Goal: Task Accomplishment & Management: Use online tool/utility

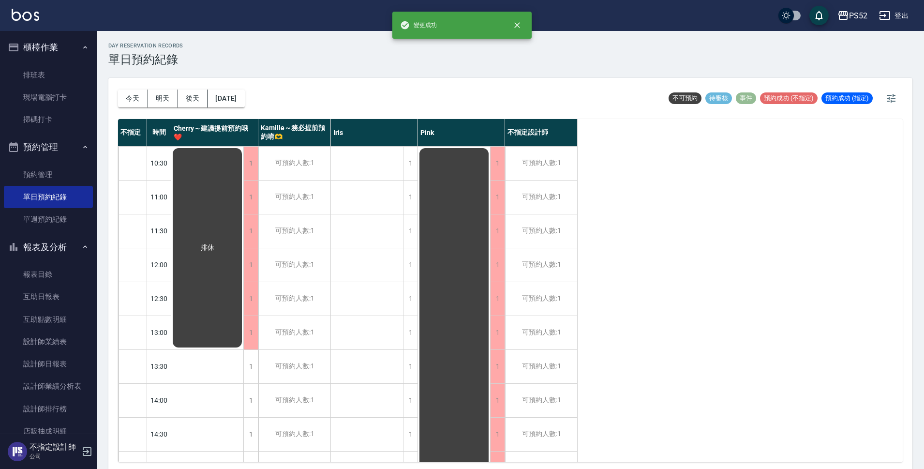
scroll to position [64, 0]
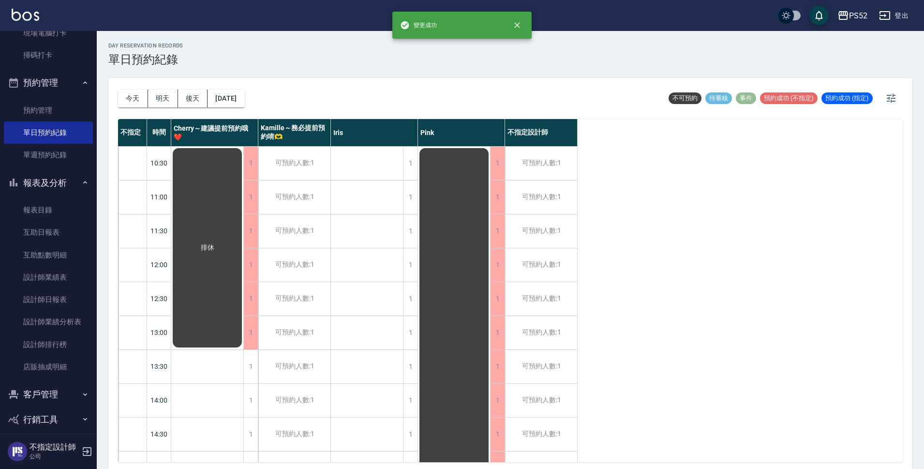
click at [55, 387] on button "客戶管理" at bounding box center [48, 394] width 89 height 25
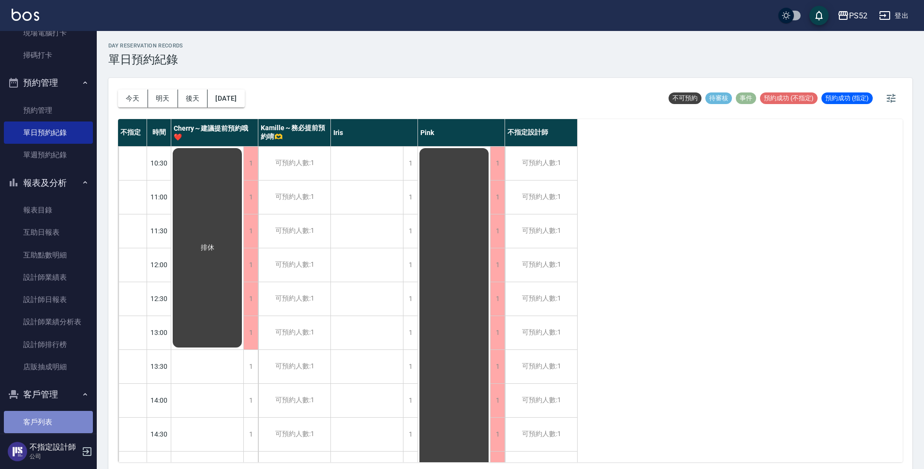
click at [70, 426] on link "客戶列表" at bounding box center [48, 422] width 89 height 22
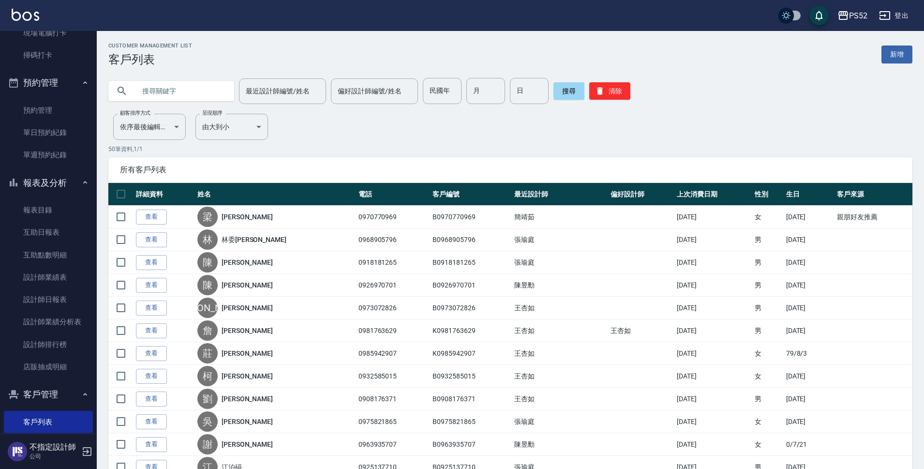
click at [187, 87] on input "text" at bounding box center [180, 91] width 91 height 26
type input "0933511"
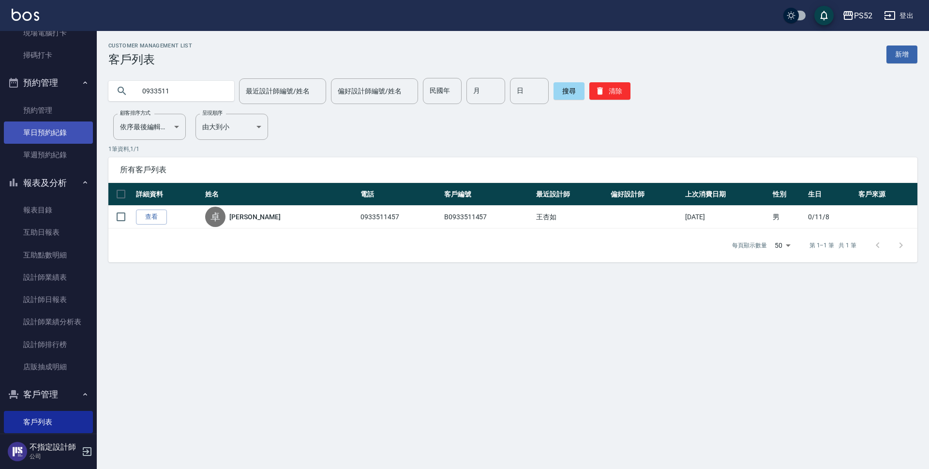
click at [67, 130] on link "單日預約紀錄" at bounding box center [48, 132] width 89 height 22
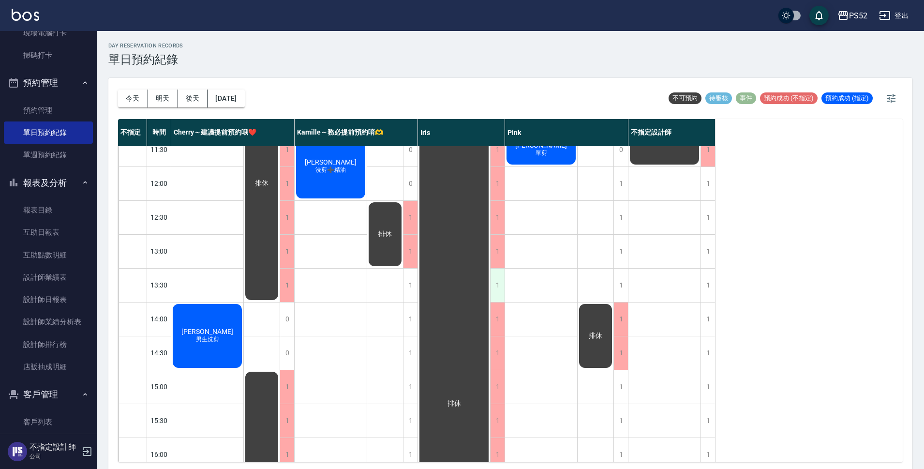
scroll to position [81, 0]
click at [410, 311] on div "1" at bounding box center [410, 319] width 15 height 33
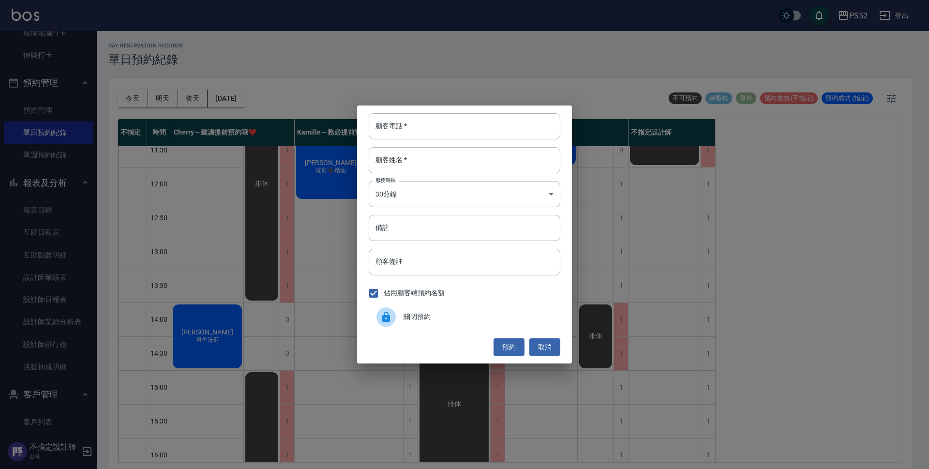
click at [506, 295] on div "佔用顧客端預約名額" at bounding box center [465, 293] width 192 height 20
click at [491, 308] on div "關閉預約" at bounding box center [465, 316] width 192 height 27
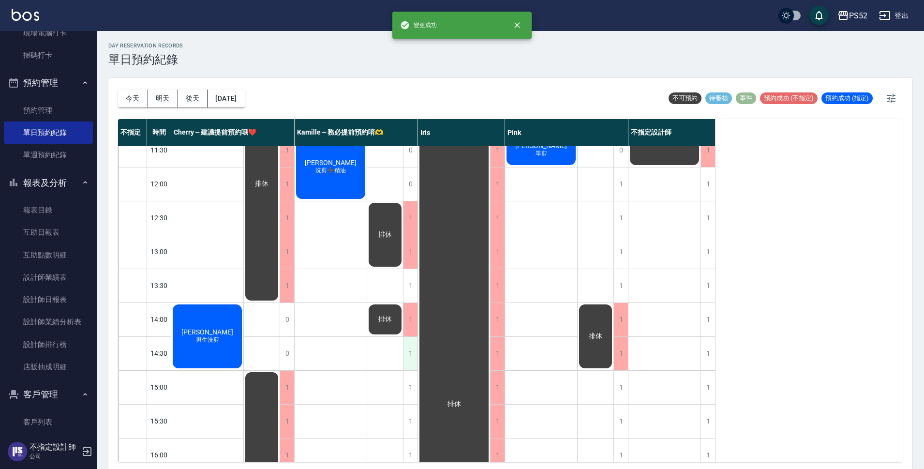
click at [413, 353] on div "1" at bounding box center [410, 353] width 15 height 33
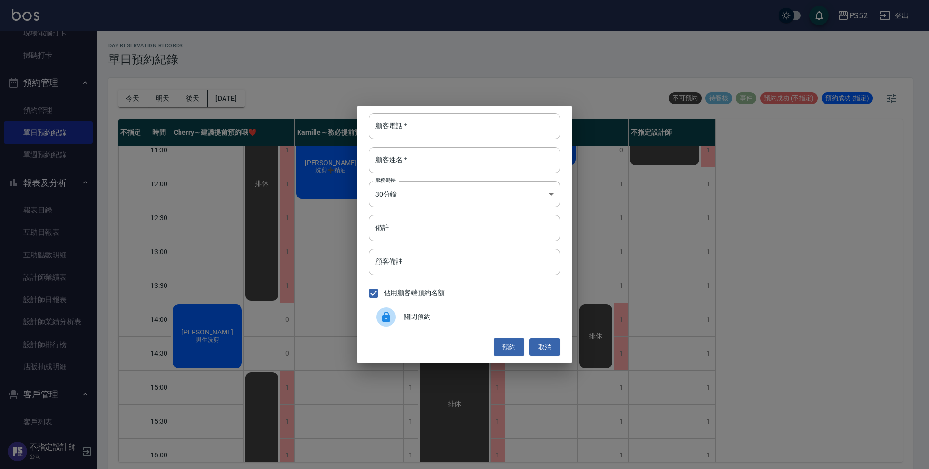
click at [472, 310] on div "關閉預約" at bounding box center [465, 316] width 192 height 27
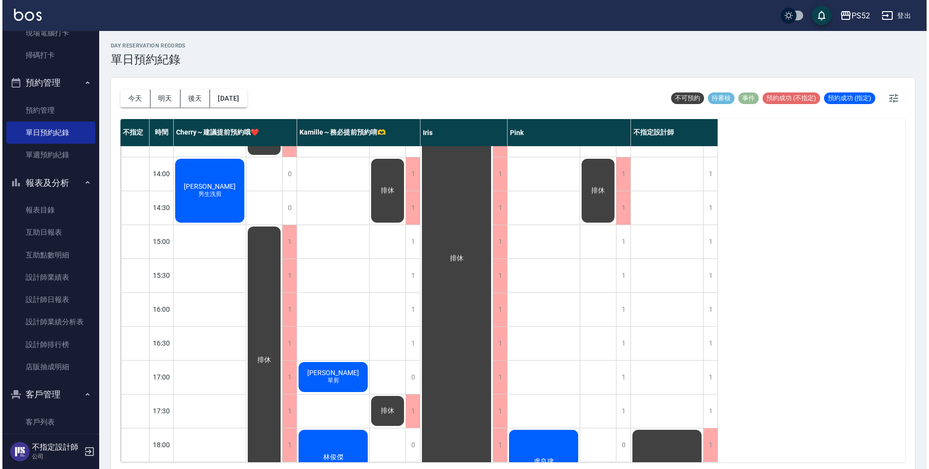
scroll to position [241, 0]
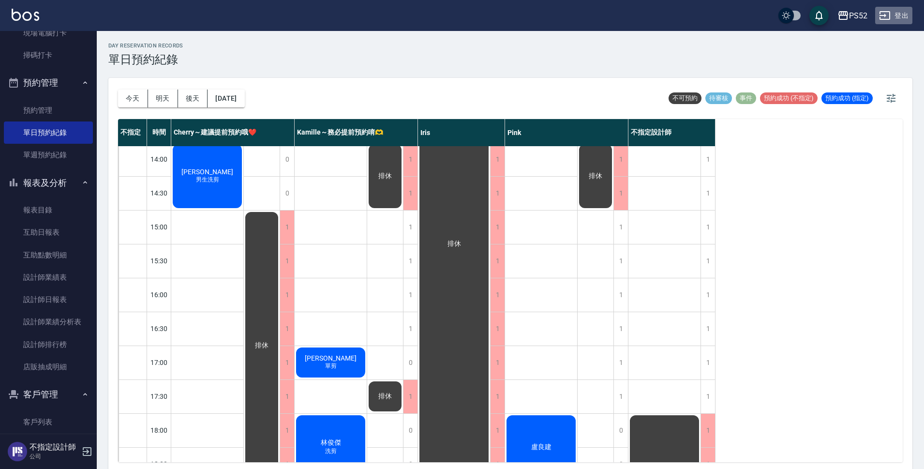
click at [897, 15] on button "登出" at bounding box center [893, 16] width 37 height 18
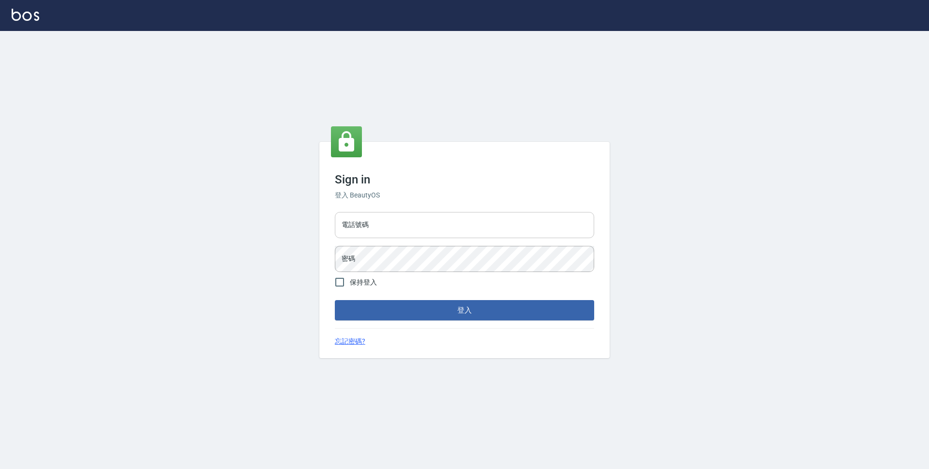
click at [452, 236] on input "電話號碼" at bounding box center [464, 225] width 259 height 26
type input "0923939755"
click at [335, 300] on button "登入" at bounding box center [464, 310] width 259 height 20
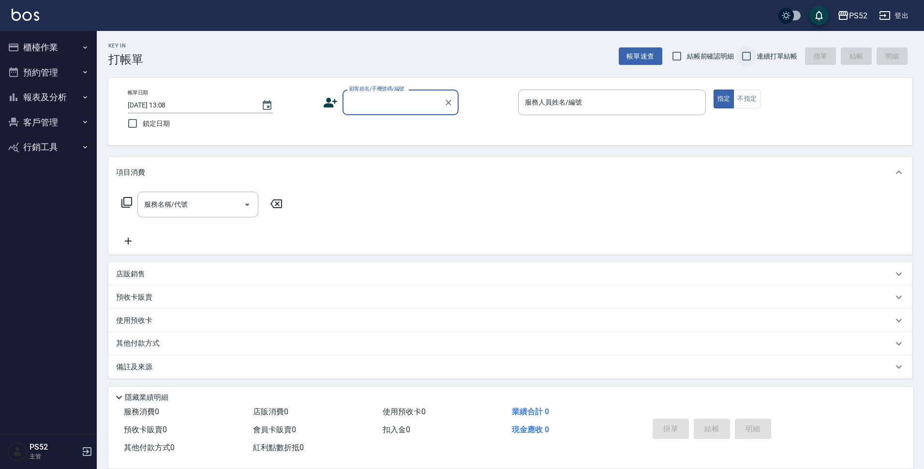
click at [757, 60] on input "連續打單結帳" at bounding box center [746, 56] width 20 height 20
checkbox input "true"
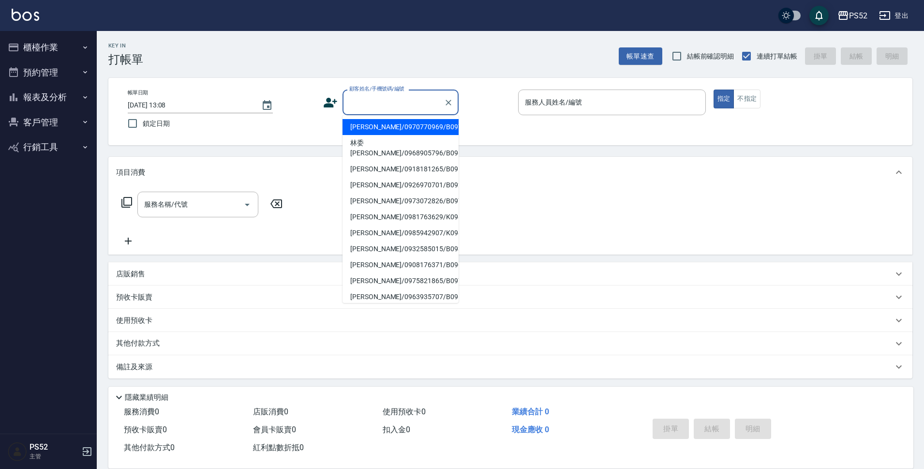
click at [388, 109] on input "顧客姓名/手機號碼/編號" at bounding box center [393, 102] width 93 height 17
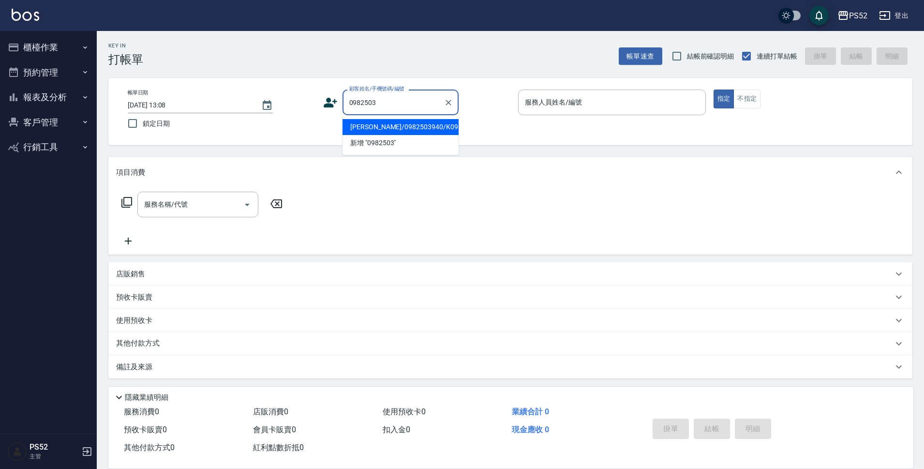
type input "許力中/0982503940/K0982503940"
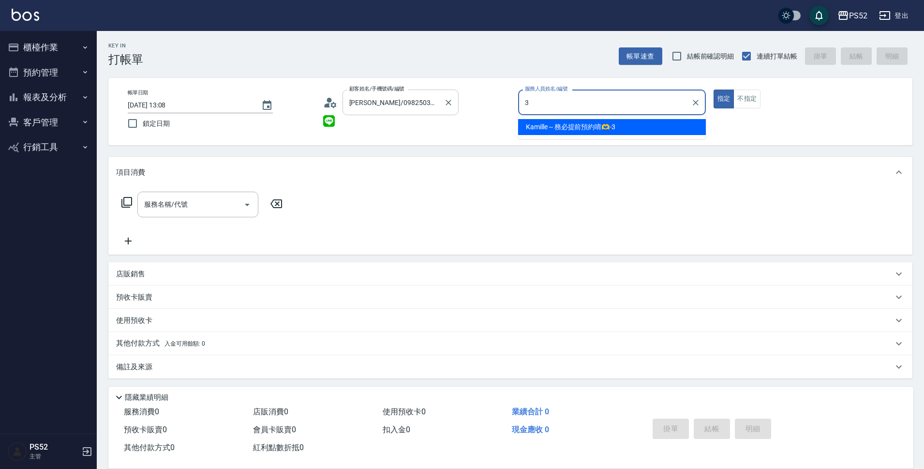
type input "3"
type button "true"
type input "Kamille～務必提前預約唷🫶-3"
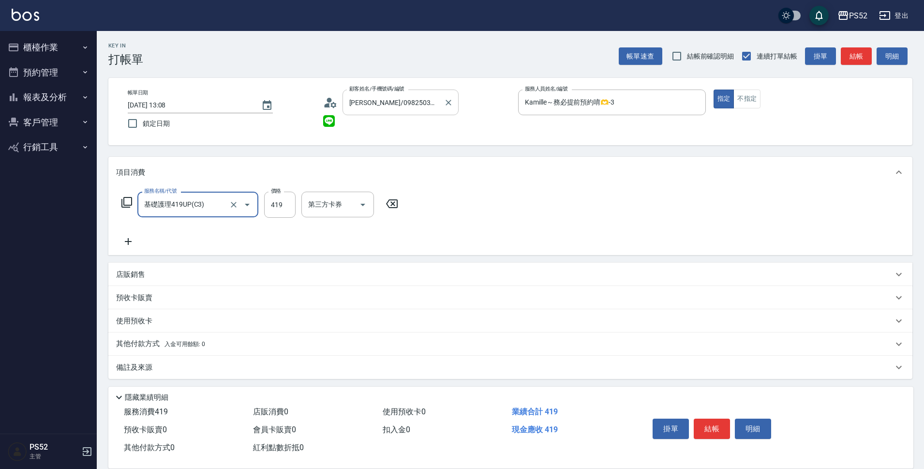
type input "基礎護理419UP(C3)"
type input "500"
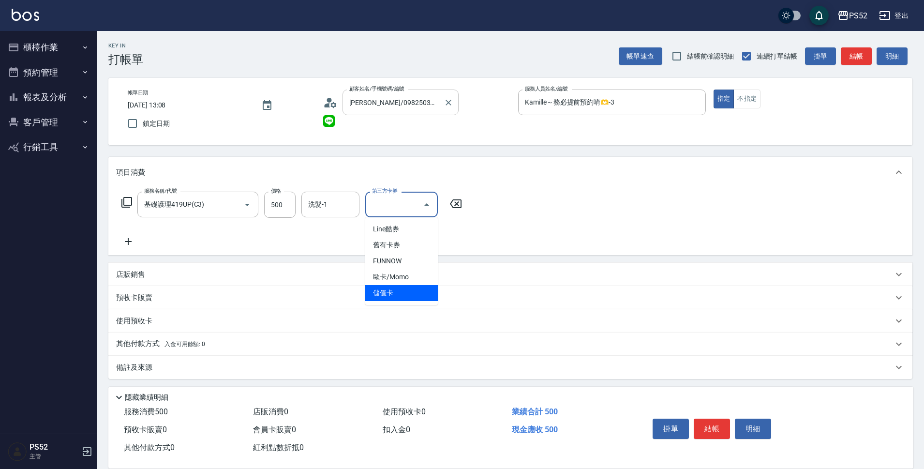
type input "儲值卡"
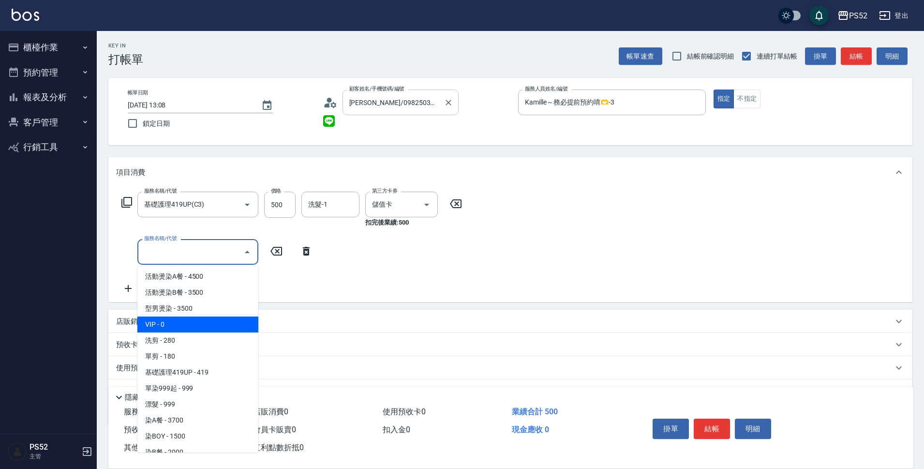
type input "VIP(888)"
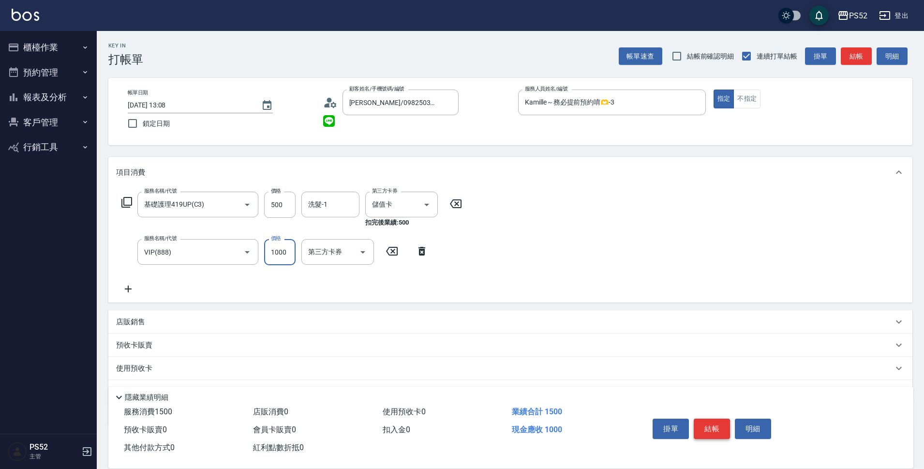
type input "1000"
click at [708, 423] on button "結帳" at bounding box center [712, 428] width 36 height 20
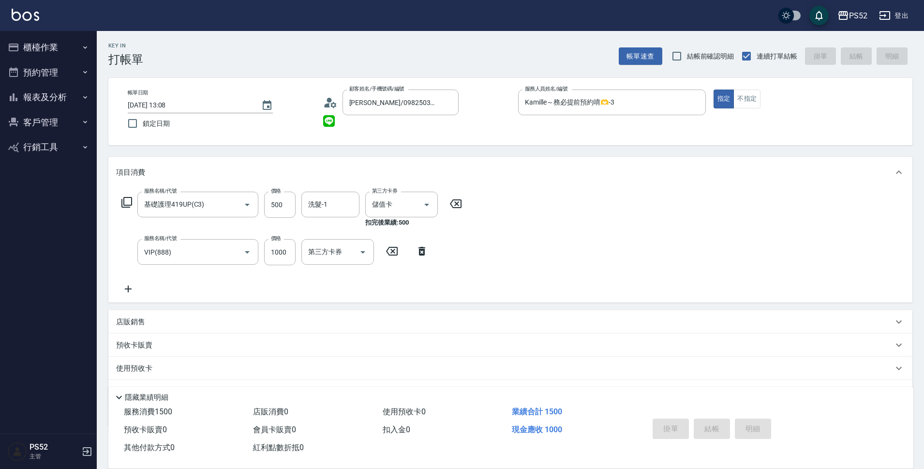
type input "2025/08/14 13:09"
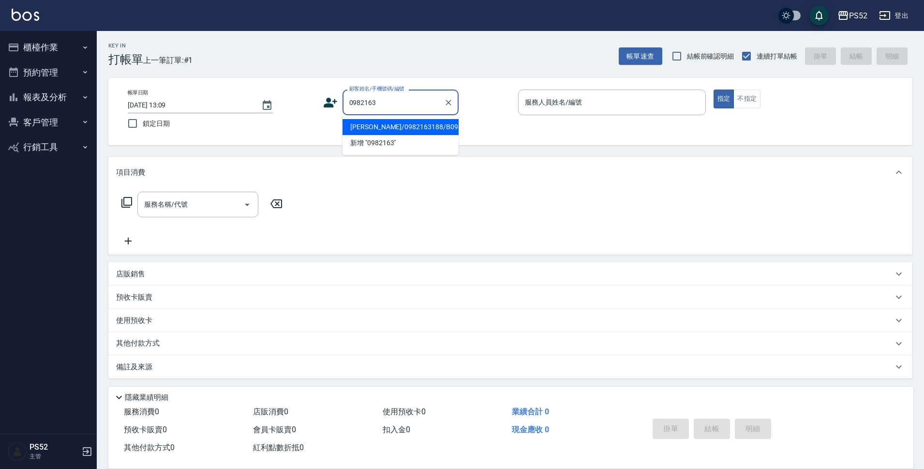
type input "歐冠鋐/0982163188/B0982163188"
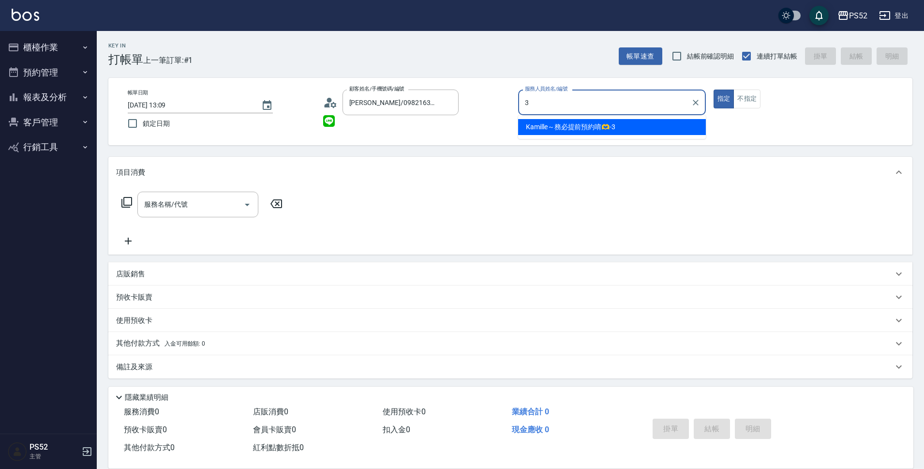
type input "Kamille～務必提前預約唷🫶-3"
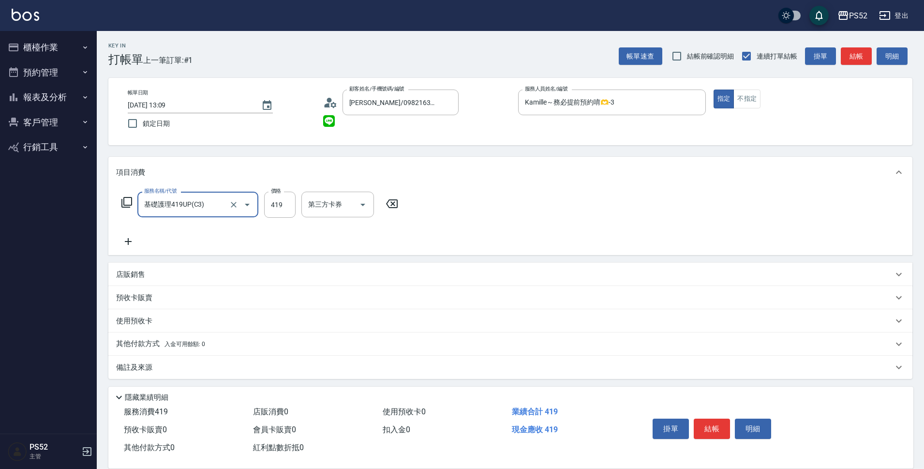
type input "基礎護理419UP(C3)"
type input "580"
click at [708, 423] on button "結帳" at bounding box center [712, 428] width 36 height 20
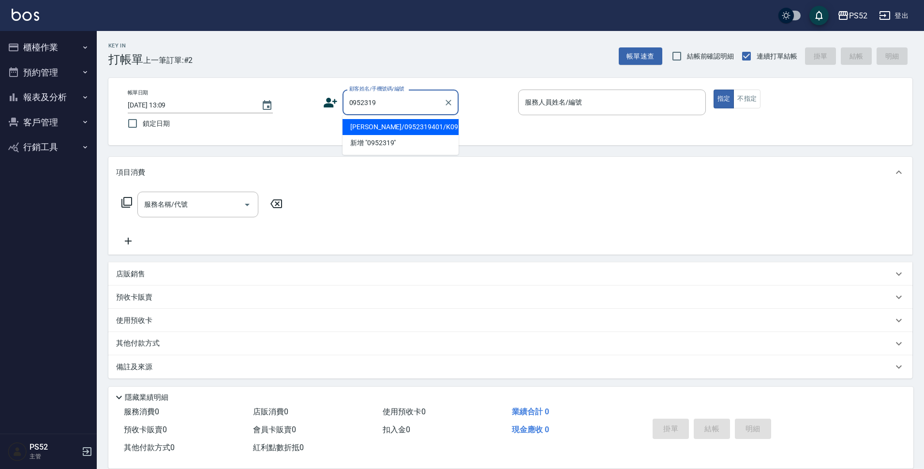
type input "錢郡浩/0952319401/K0952319401"
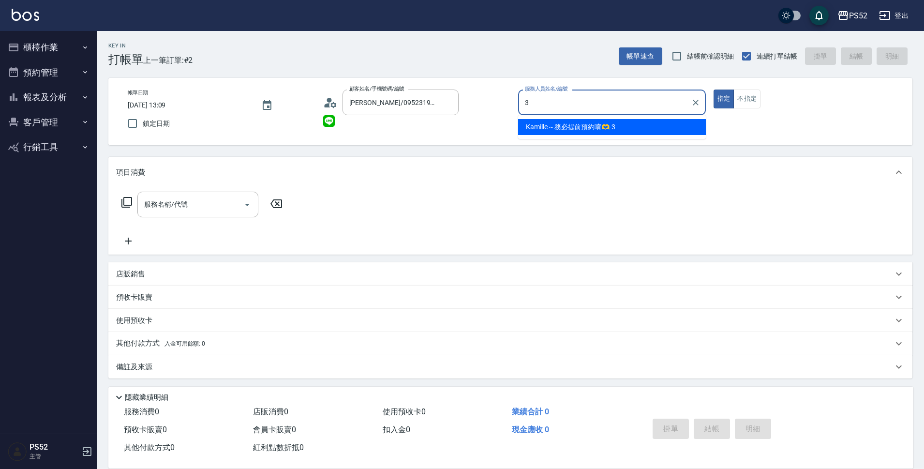
type input "Kamille～務必提前預約唷🫶-3"
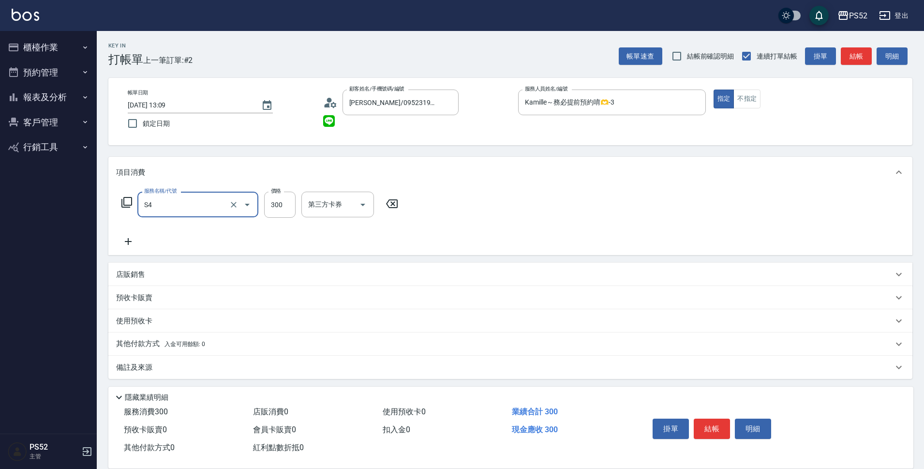
type input "洗髮300元(S4)"
click at [708, 423] on button "結帳" at bounding box center [712, 428] width 36 height 20
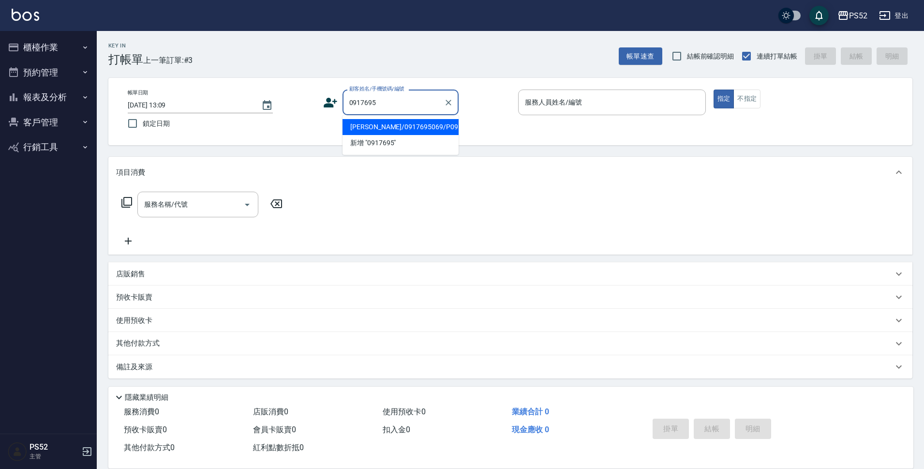
type input "陳奕璇/0917695069/P0917695069"
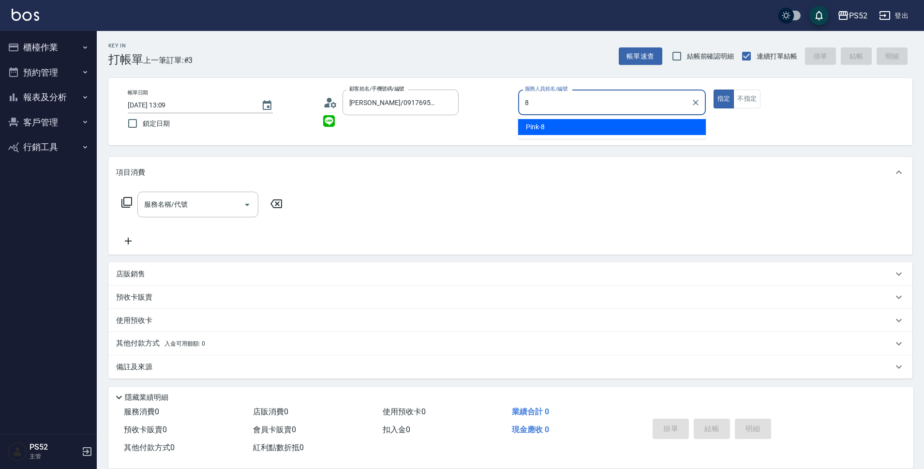
type input "Pink-8"
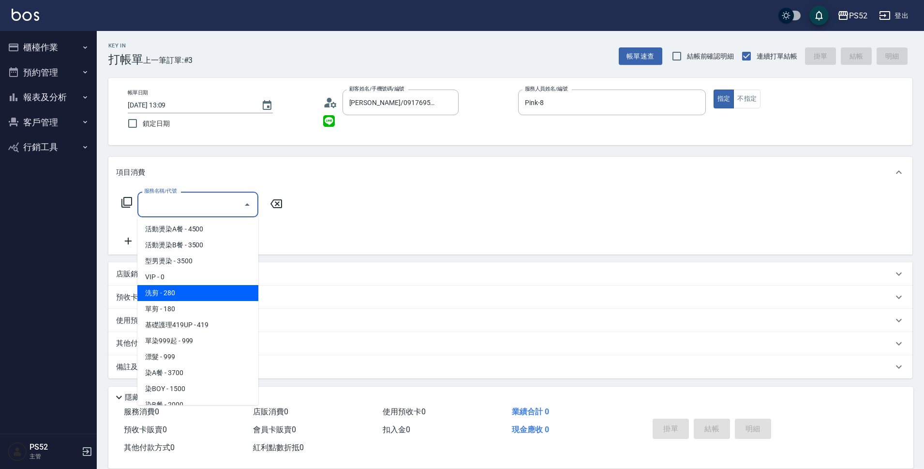
type input "洗剪(C1)"
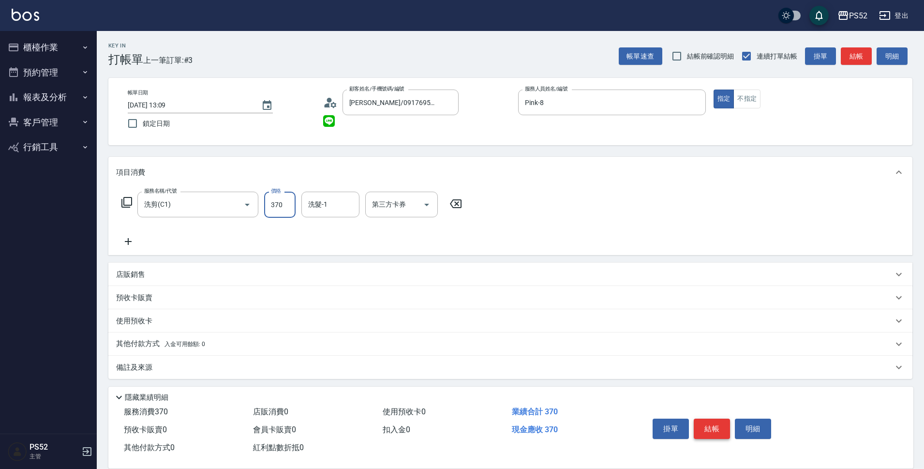
type input "370"
click at [714, 423] on button "結帳" at bounding box center [712, 428] width 36 height 20
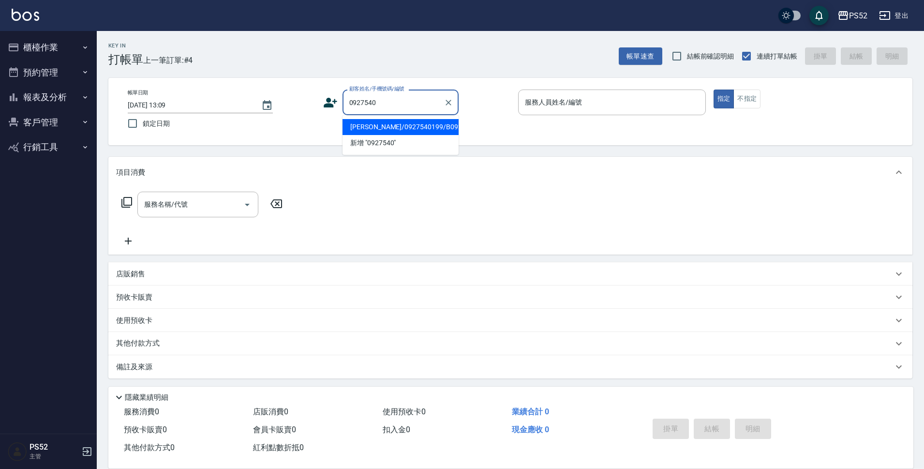
type input "謝宗翰/0927540199/B0927540199"
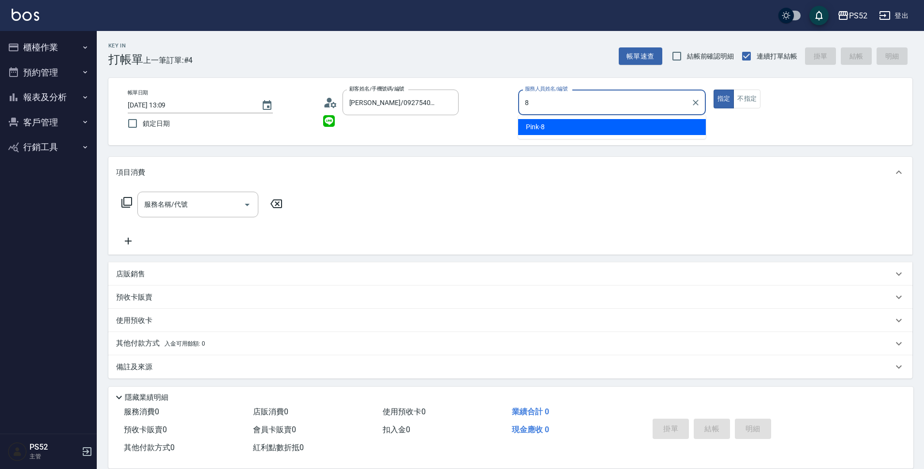
type input "Pink-8"
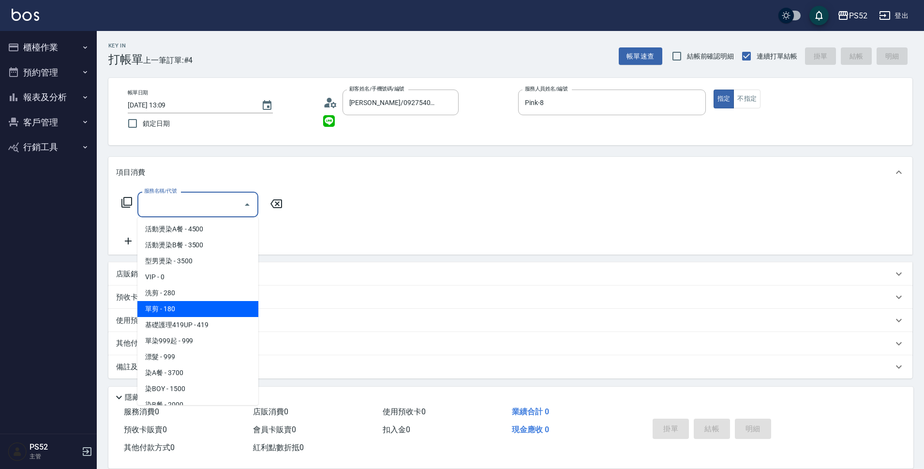
type input "單剪(C2)"
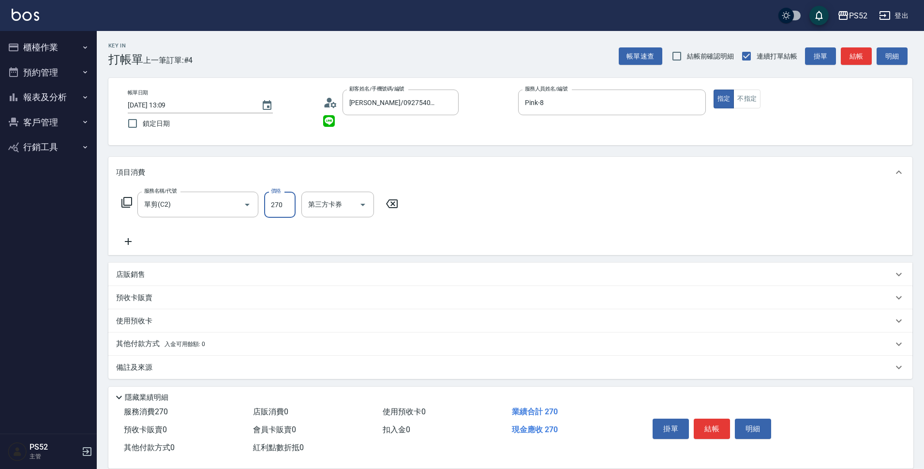
type input "270"
click at [714, 423] on button "結帳" at bounding box center [712, 428] width 36 height 20
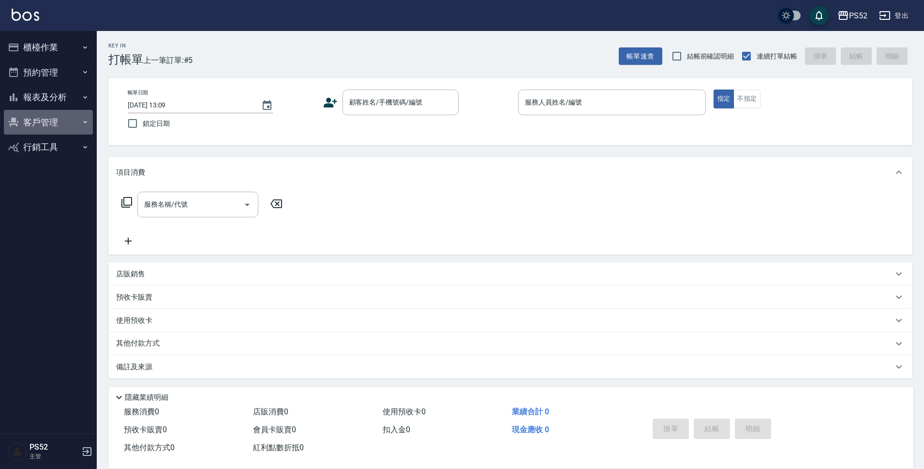
click at [45, 128] on button "客戶管理" at bounding box center [48, 122] width 89 height 25
click at [58, 156] on link "客戶列表" at bounding box center [48, 149] width 89 height 22
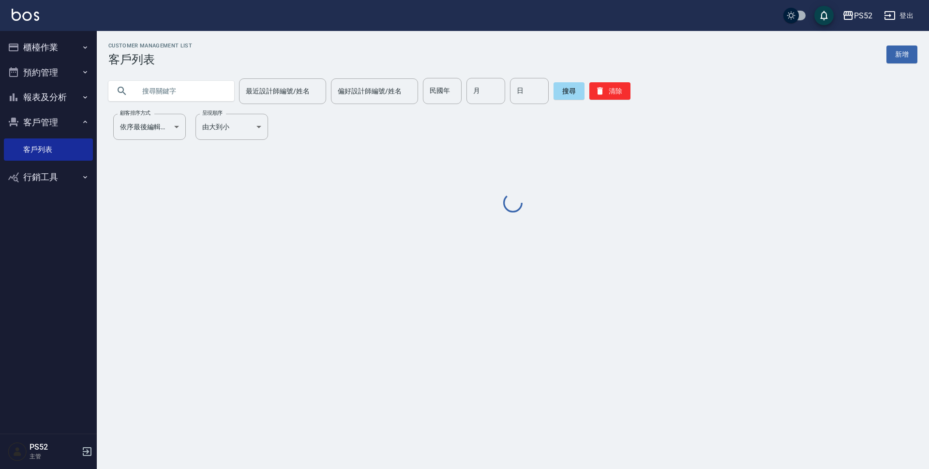
click at [153, 92] on input "text" at bounding box center [180, 91] width 91 height 26
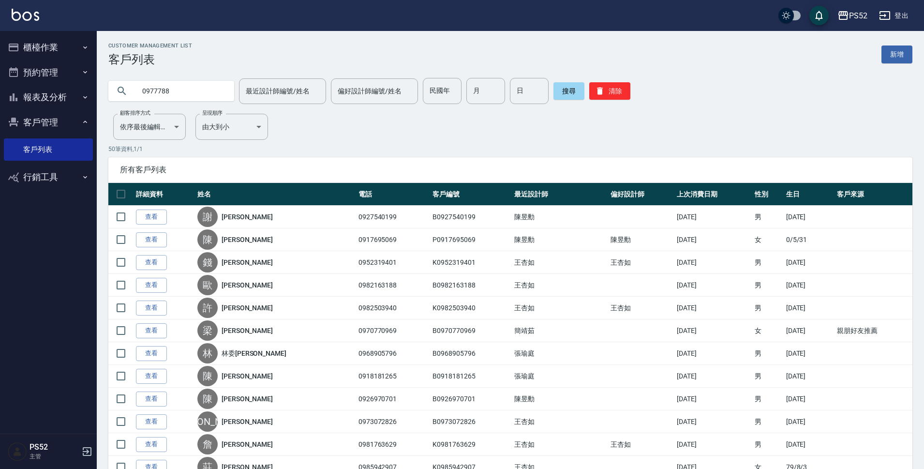
type input "0977788"
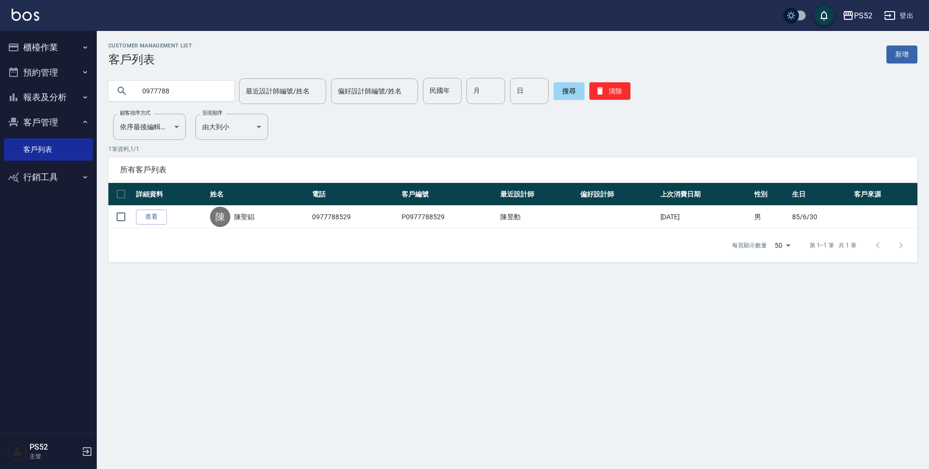
click at [36, 79] on button "預約管理" at bounding box center [48, 72] width 89 height 25
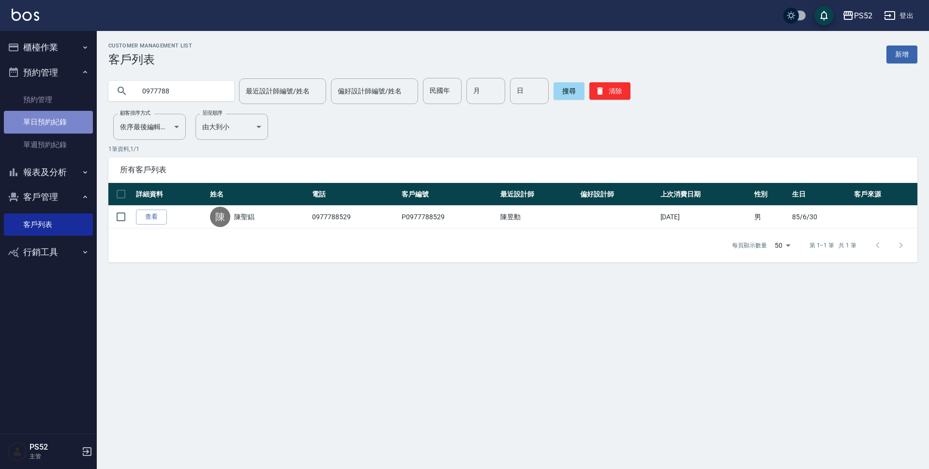
click at [48, 117] on link "單日預約紀錄" at bounding box center [48, 122] width 89 height 22
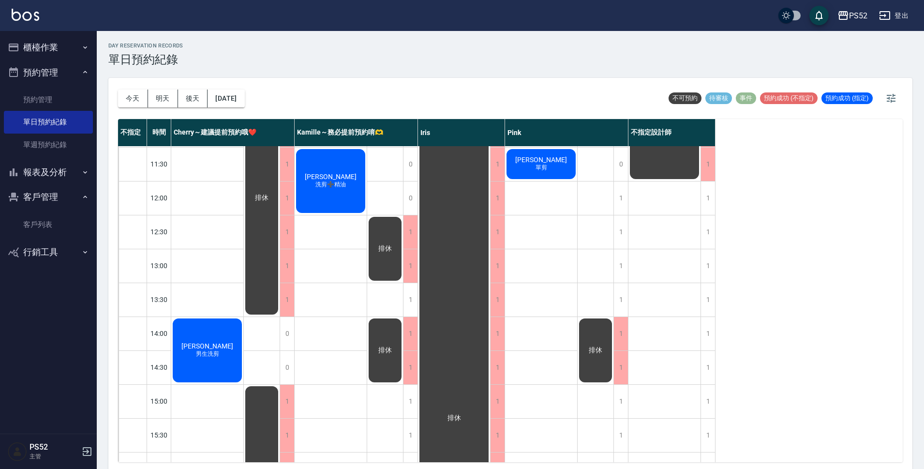
scroll to position [81, 0]
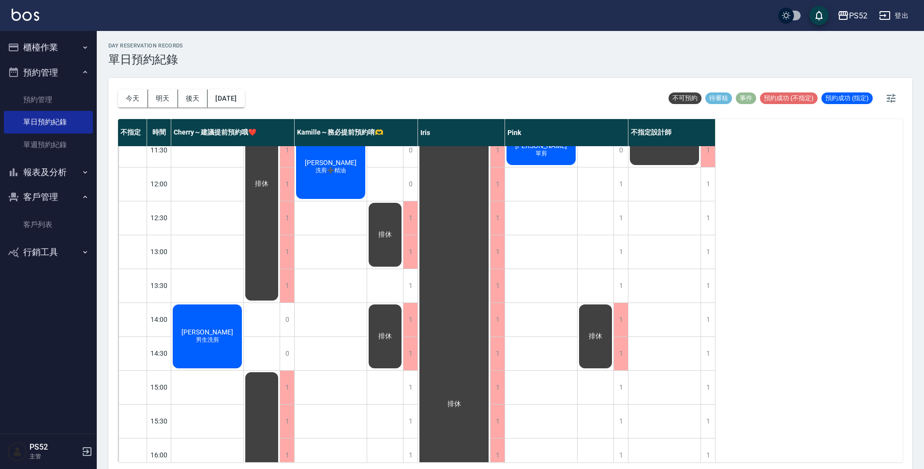
click at [612, 382] on div "排休" at bounding box center [596, 403] width 36 height 677
click at [621, 383] on div "1" at bounding box center [620, 387] width 15 height 33
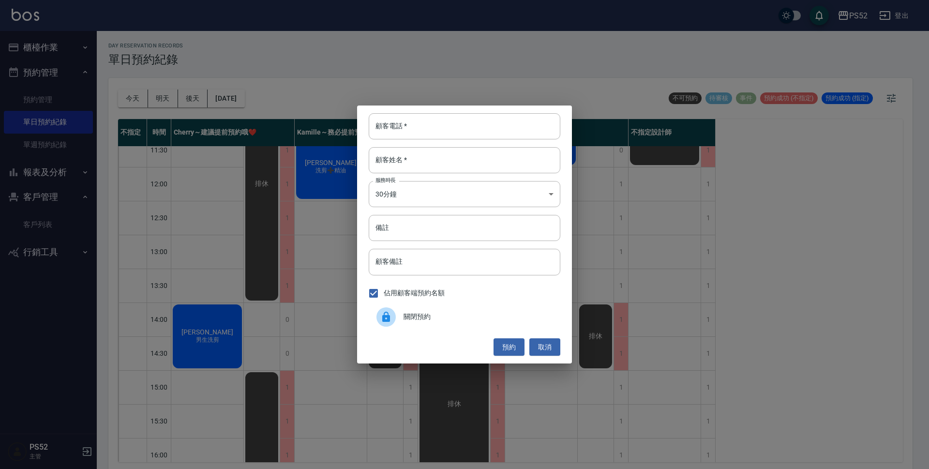
click at [474, 310] on div "關閉預約" at bounding box center [465, 316] width 192 height 27
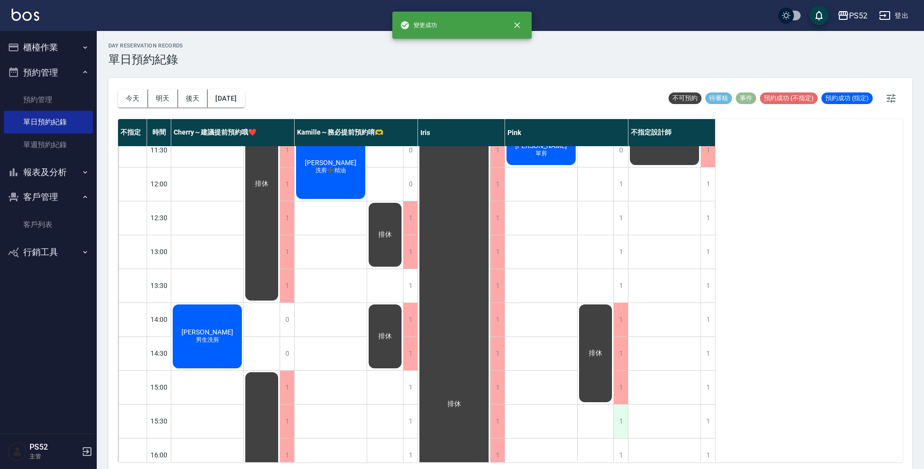
click at [622, 425] on div "1" at bounding box center [620, 420] width 15 height 33
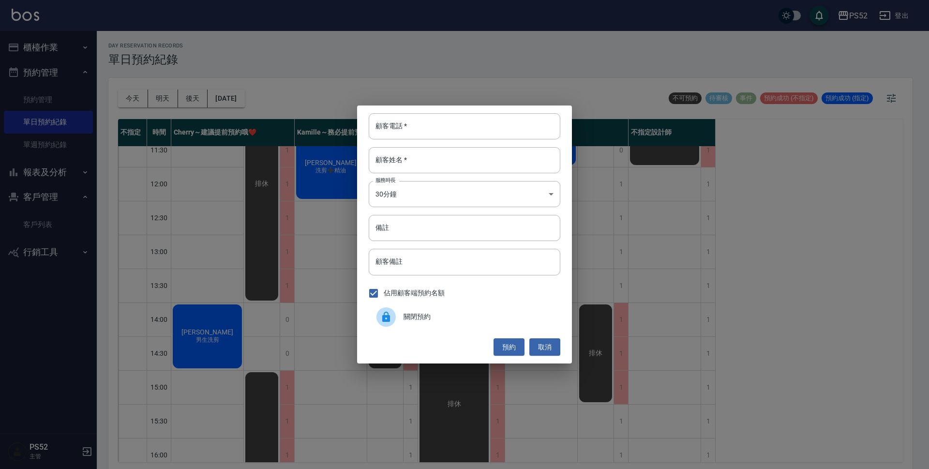
click at [463, 314] on span "關閉預約" at bounding box center [477, 317] width 149 height 10
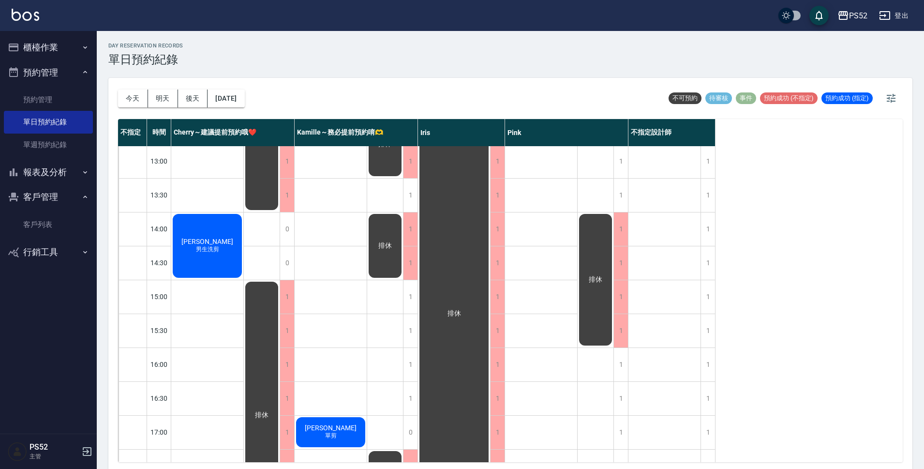
scroll to position [161, 0]
